Goal: Information Seeking & Learning: Check status

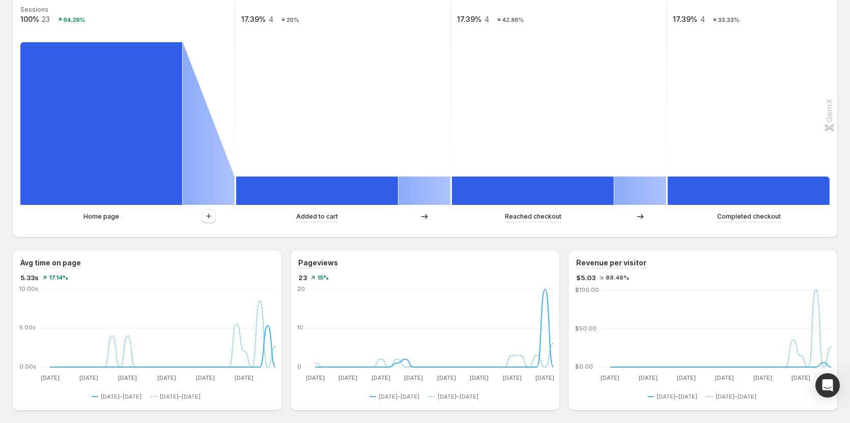
scroll to position [305, 0]
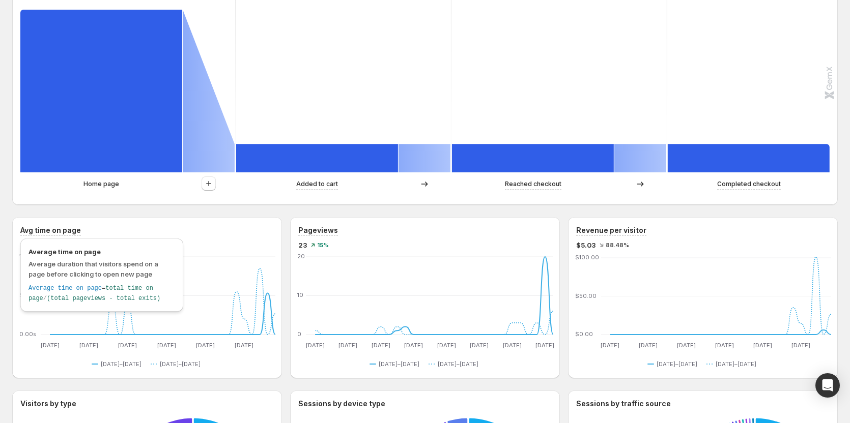
click at [68, 227] on h3 "Avg time on page" at bounding box center [50, 230] width 61 height 10
copy h3 "Avg time on page"
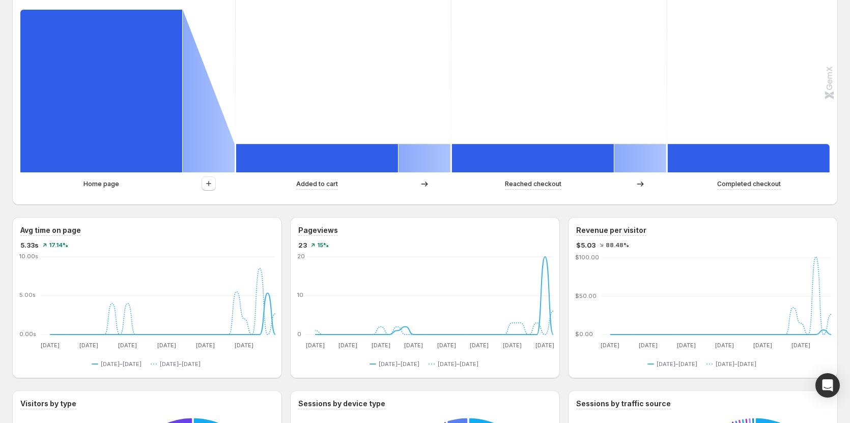
click at [347, 232] on div "Pageviews" at bounding box center [424, 230] width 253 height 11
drag, startPoint x: 669, startPoint y: 231, endPoint x: 578, endPoint y: 231, distance: 91.6
click at [578, 231] on div "Revenue per visitor $5.03 88.48% [DATE] Aug [DATE] [DATE] [DATE] [DATE] [DATE] …" at bounding box center [703, 297] width 270 height 161
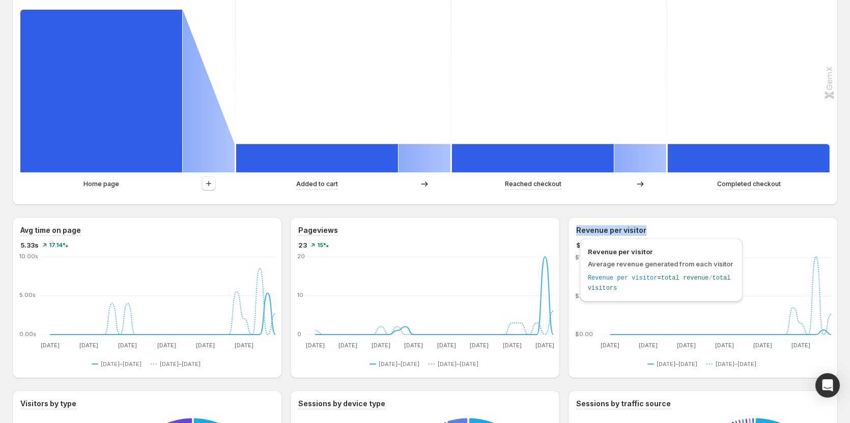
copy h3 "Revenue per visitor"
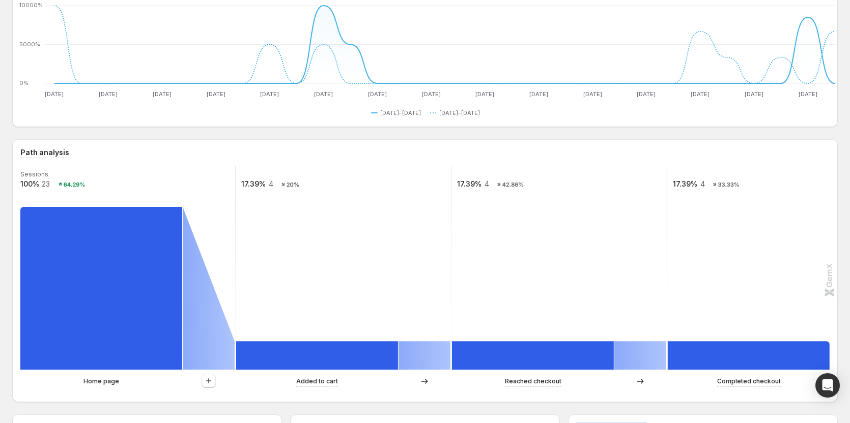
scroll to position [0, 0]
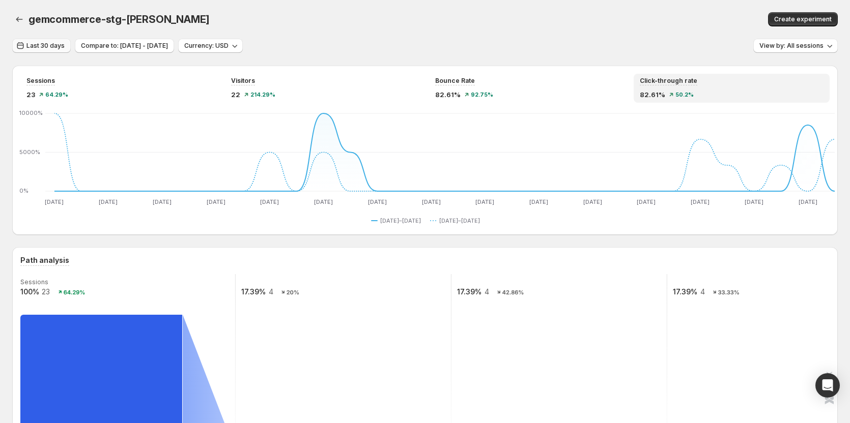
click at [48, 43] on span "Last 30 days" at bounding box center [45, 46] width 38 height 8
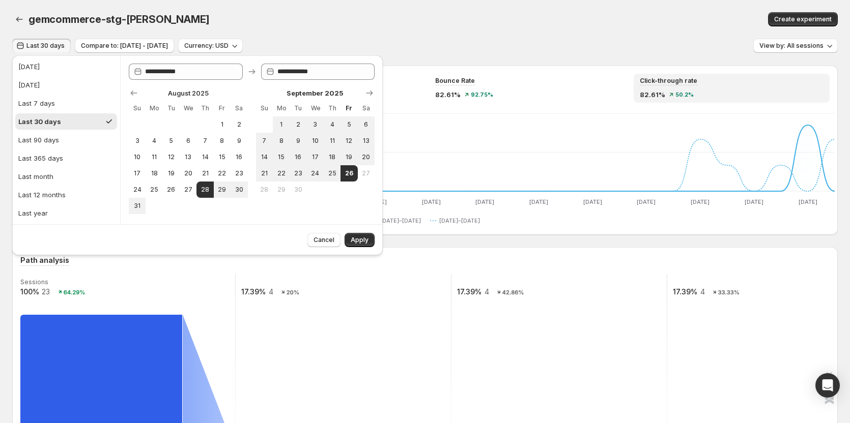
click at [331, 24] on div "gemcommerce-stg-[PERSON_NAME]" at bounding box center [256, 19] width 456 height 14
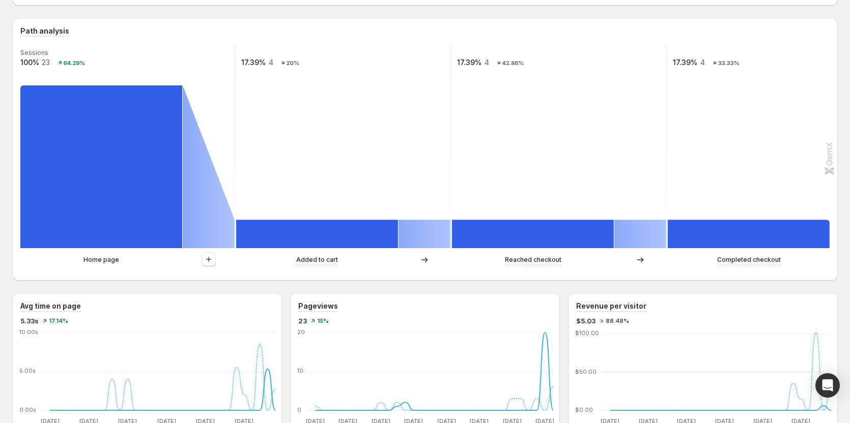
scroll to position [254, 0]
